Goal: Use online tool/utility: Utilize a website feature to perform a specific function

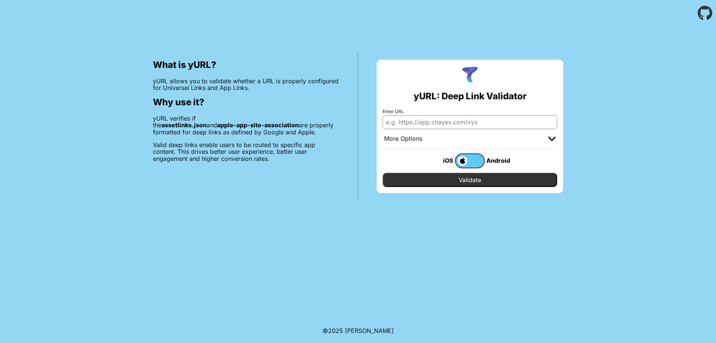
click at [465, 160] on span at bounding box center [462, 161] width 12 height 10
click at [0, 0] on input "checkbox" at bounding box center [0, 0] width 0 height 0
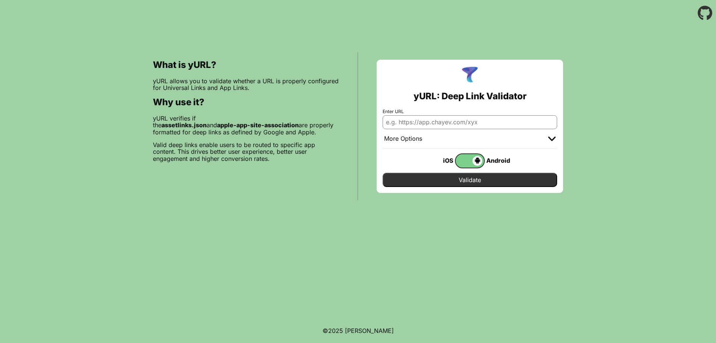
click at [465, 160] on span at bounding box center [469, 161] width 26 height 10
click at [0, 0] on input "checkbox" at bounding box center [0, 0] width 0 height 0
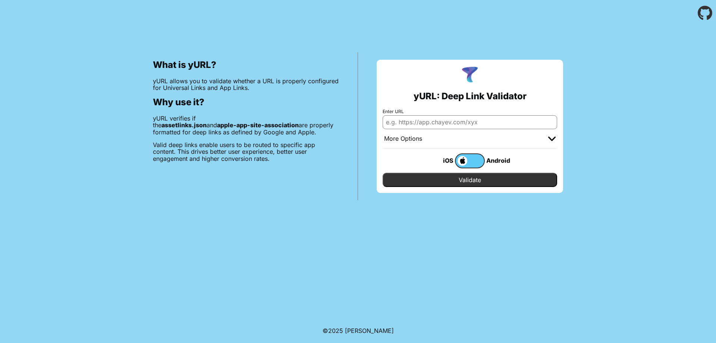
click at [439, 120] on input "Enter URL" at bounding box center [470, 121] width 175 height 13
paste input "[URL][DOMAIN_NAME]"
type input "[URL][DOMAIN_NAME]"
click at [453, 180] on input "Validate" at bounding box center [470, 180] width 175 height 14
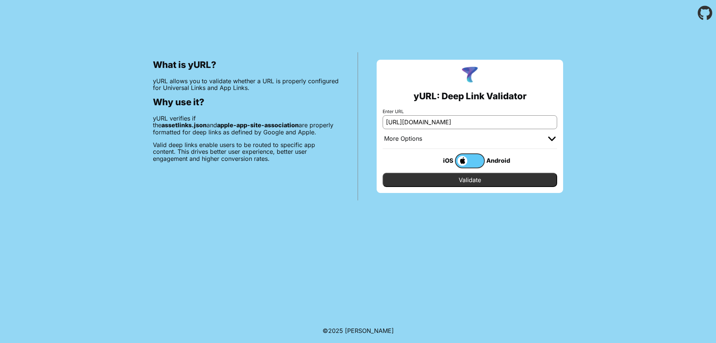
scroll to position [0, 0]
click at [453, 179] on input "Validate" at bounding box center [470, 180] width 175 height 14
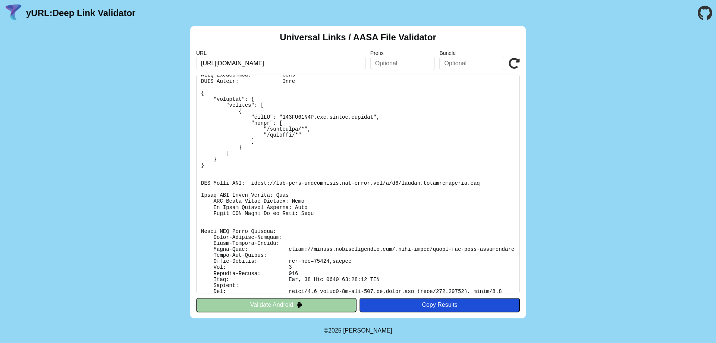
scroll to position [55, 0]
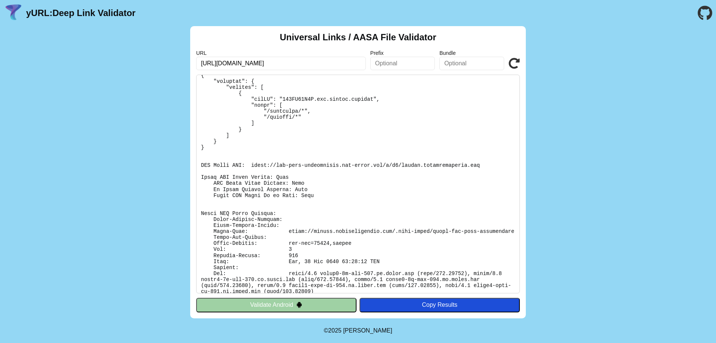
click at [304, 307] on button "Validate Android" at bounding box center [276, 305] width 160 height 14
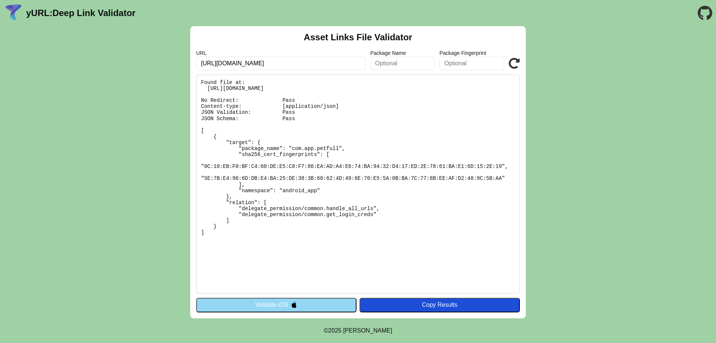
click at [318, 285] on pre "Found file at: https://petapp.pythonanywhere.com/.well-known/assetlinks.json No…" at bounding box center [358, 184] width 324 height 219
click at [317, 277] on pre "Found file at: https://petapp.pythonanywhere.com/.well-known/assetlinks.json No…" at bounding box center [358, 184] width 324 height 219
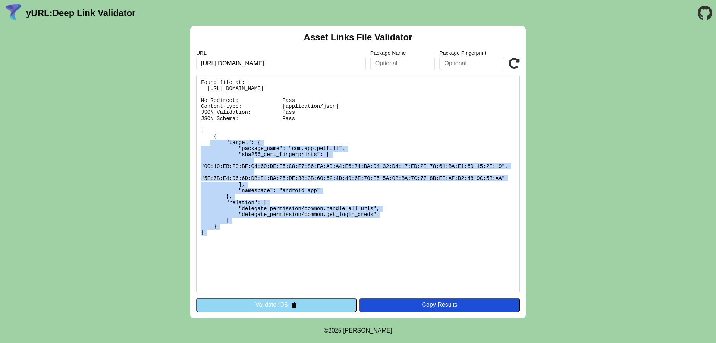
drag, startPoint x: 317, startPoint y: 277, endPoint x: 263, endPoint y: 110, distance: 175.0
click at [263, 110] on pre "Found file at: https://petapp.pythonanywhere.com/.well-known/assetlinks.json No…" at bounding box center [358, 184] width 324 height 219
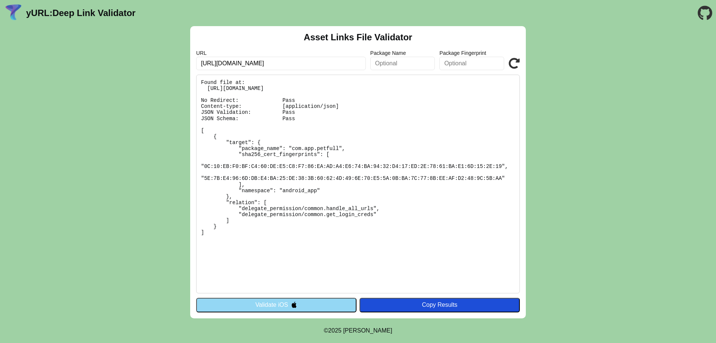
drag, startPoint x: 272, startPoint y: 145, endPoint x: 294, endPoint y: 227, distance: 84.8
click at [294, 227] on pre "Found file at: https://petapp.pythonanywhere.com/.well-known/assetlinks.json No…" at bounding box center [358, 184] width 324 height 219
click at [299, 304] on button "Validate iOS" at bounding box center [276, 305] width 160 height 14
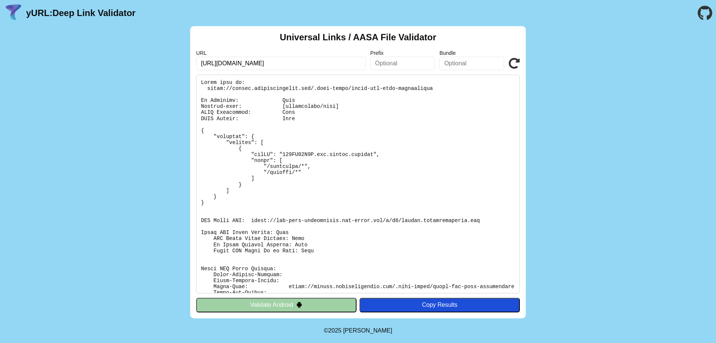
scroll to position [55, 0]
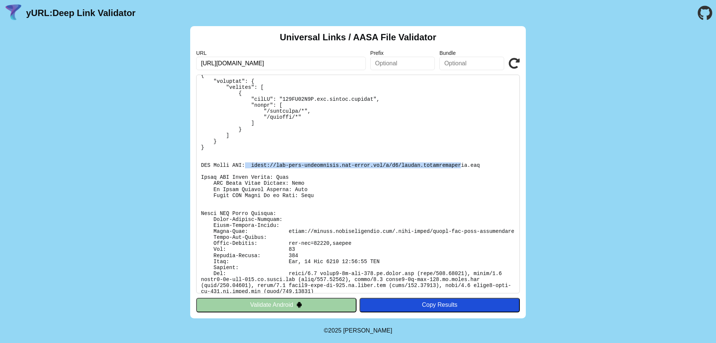
drag, startPoint x: 242, startPoint y: 162, endPoint x: 461, endPoint y: 166, distance: 219.0
click at [445, 167] on pre at bounding box center [358, 184] width 324 height 219
click at [484, 163] on pre at bounding box center [358, 184] width 324 height 219
drag, startPoint x: 484, startPoint y: 162, endPoint x: 352, endPoint y: 170, distance: 132.2
click at [352, 170] on pre at bounding box center [358, 184] width 324 height 219
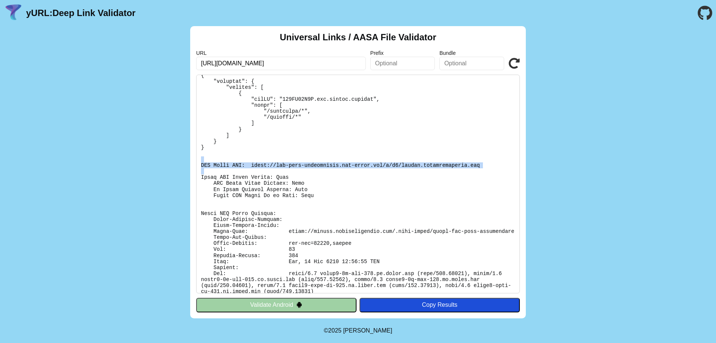
click at [343, 170] on pre at bounding box center [358, 184] width 324 height 219
drag, startPoint x: 248, startPoint y: 166, endPoint x: 476, endPoint y: 170, distance: 227.9
click at [476, 170] on pre at bounding box center [358, 184] width 324 height 219
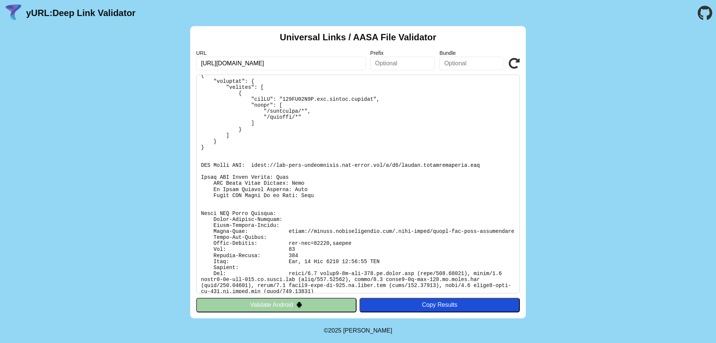
click at [442, 149] on pre at bounding box center [358, 184] width 324 height 219
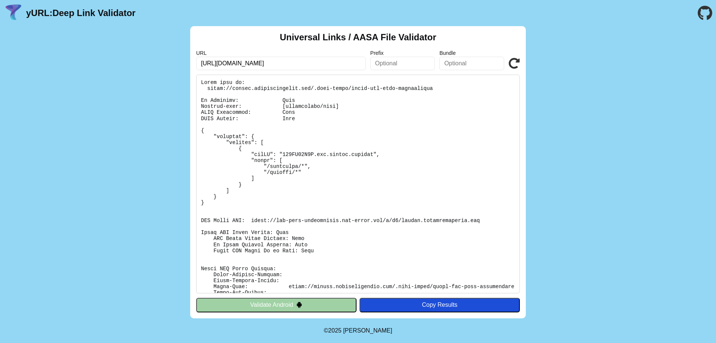
click at [343, 60] on input "https://petapp.pythonanywhere.com/twitter?state=30AD2685-A98C-44B7-9F7A-0660406…" at bounding box center [281, 63] width 170 height 13
click button "Validate" at bounding box center [0, 0] width 0 height 0
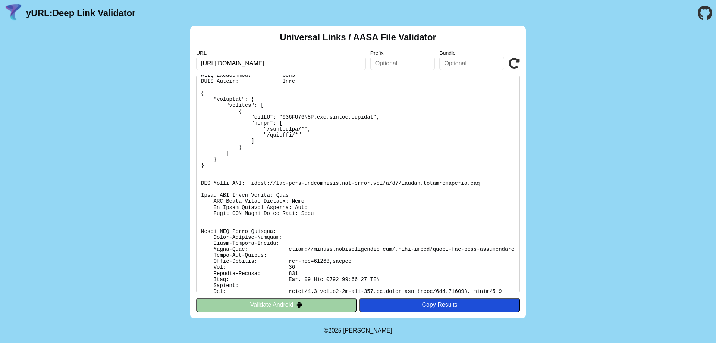
scroll to position [55, 0]
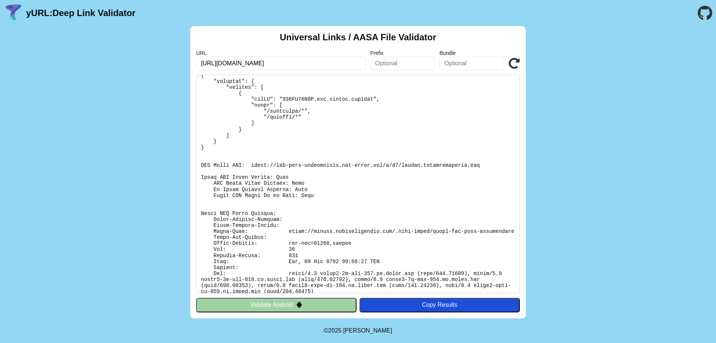
click at [340, 311] on button "Validate Android" at bounding box center [276, 305] width 160 height 14
